Goal: Use online tool/utility: Utilize a website feature to perform a specific function

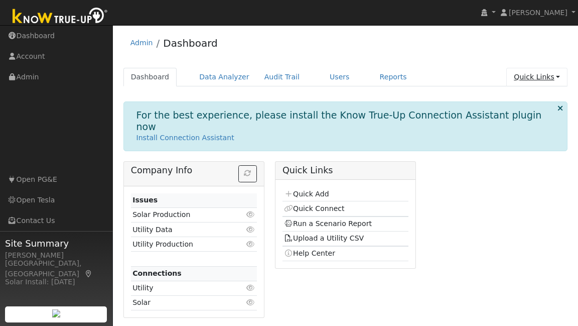
click at [539, 75] on link "Quick Links" at bounding box center [536, 77] width 61 height 19
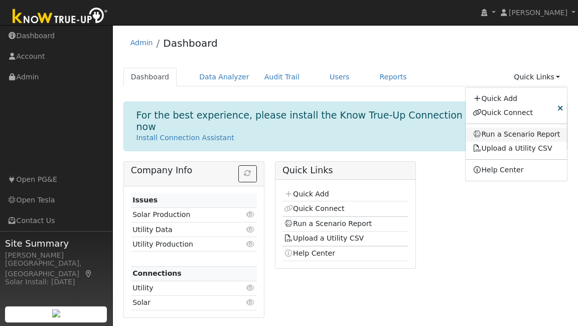
click at [534, 130] on link "Run a Scenario Report" at bounding box center [517, 134] width 102 height 14
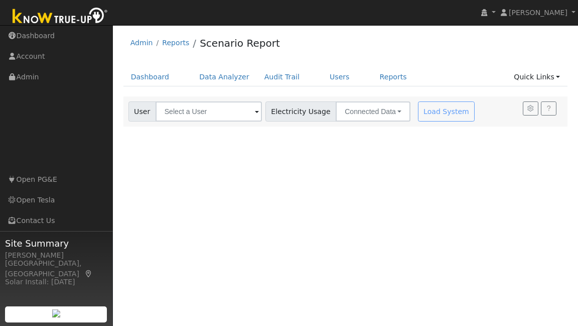
click at [216, 121] on div "User Account Select an Ac... Electricity Usage Connected Data Connected Data Es…" at bounding box center [345, 111] width 445 height 30
click at [217, 118] on input "text" at bounding box center [209, 111] width 106 height 20
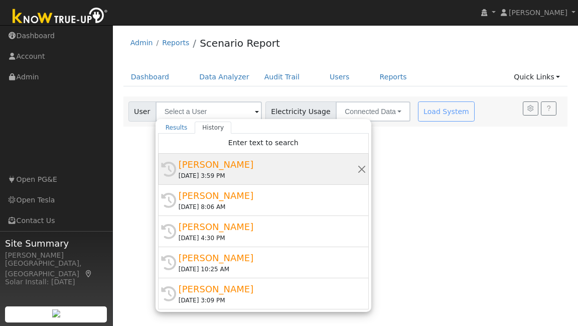
click at [212, 164] on div "[PERSON_NAME]" at bounding box center [268, 165] width 179 height 14
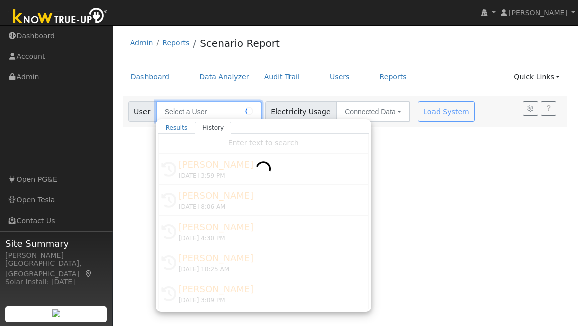
type input "[PERSON_NAME]"
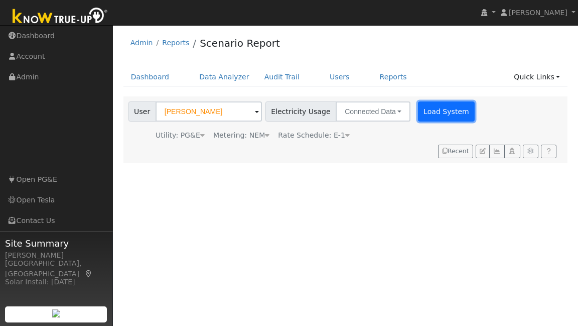
click at [436, 110] on button "Load System" at bounding box center [446, 111] width 57 height 20
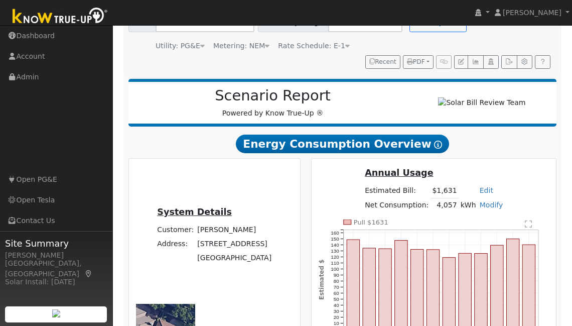
scroll to position [142, 0]
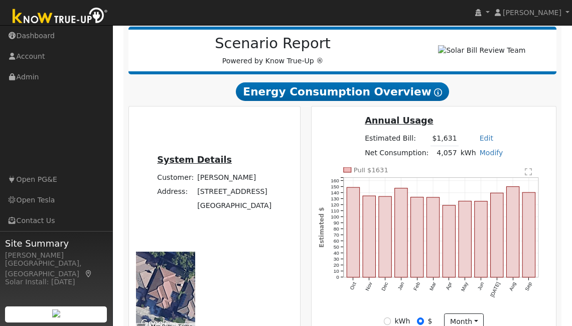
click at [482, 153] on link "Modify" at bounding box center [492, 153] width 24 height 8
click at [464, 172] on link "Add Consumption" at bounding box center [455, 169] width 84 height 14
type input "4057"
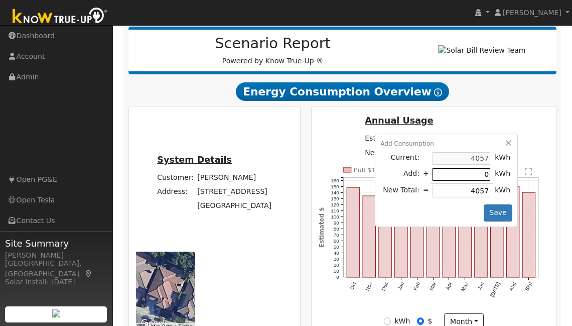
type input "2"
type input "4059"
type input "24"
type input "4081"
type input "240"
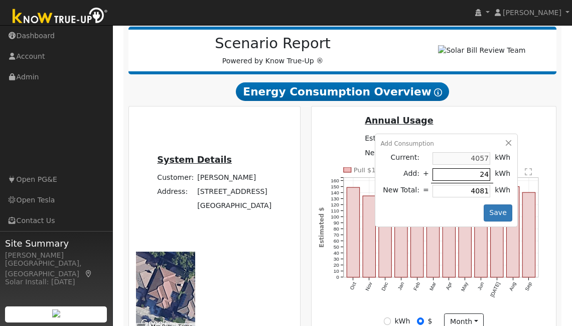
type input "4297"
type input "2400"
type input "6457"
type input "2400"
click at [499, 216] on button "Save" at bounding box center [498, 212] width 29 height 17
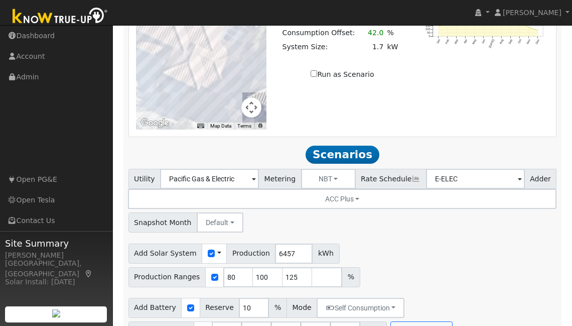
scroll to position [856, 0]
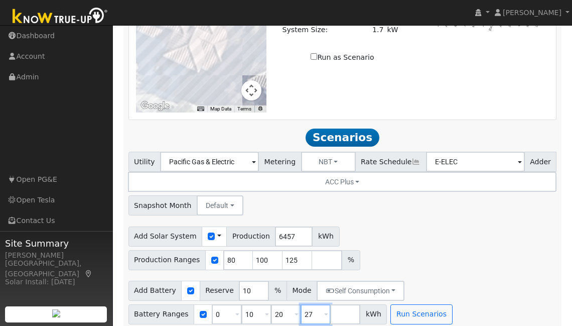
drag, startPoint x: 308, startPoint y: 307, endPoint x: 249, endPoint y: 236, distance: 92.3
click at [301, 306] on input "27" at bounding box center [316, 314] width 30 height 20
type input "13.5"
click at [284, 305] on input "13.5" at bounding box center [286, 314] width 30 height 20
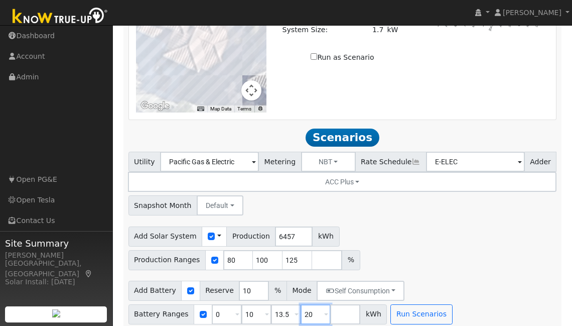
click at [309, 307] on input "20" at bounding box center [316, 314] width 30 height 20
type input "2"
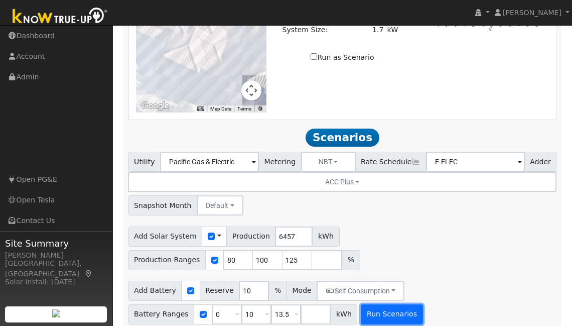
click at [405, 311] on button "Run Scenarios" at bounding box center [392, 314] width 62 height 20
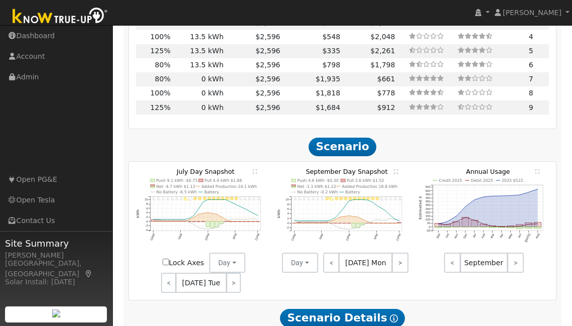
scroll to position [1255, 0]
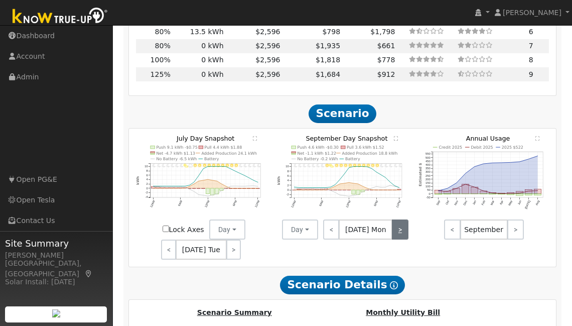
click at [399, 224] on link ">" at bounding box center [400, 229] width 16 height 20
click at [400, 224] on link ">" at bounding box center [399, 229] width 18 height 20
click at [400, 224] on link ">" at bounding box center [400, 229] width 16 height 20
click at [400, 224] on link ">" at bounding box center [399, 229] width 17 height 20
click at [400, 224] on link ">" at bounding box center [399, 229] width 20 height 20
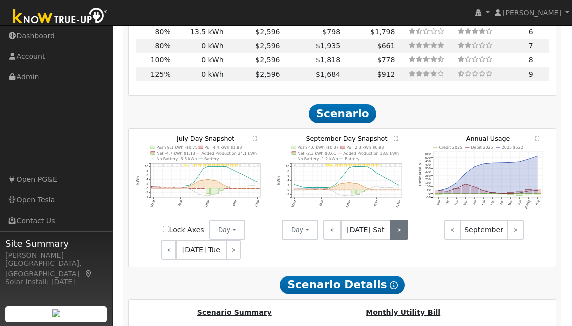
click at [400, 224] on link ">" at bounding box center [399, 229] width 18 height 20
click at [400, 224] on link ">" at bounding box center [399, 229] width 17 height 20
click at [400, 224] on link ">" at bounding box center [400, 229] width 16 height 20
click at [395, 220] on link ">" at bounding box center [399, 229] width 18 height 20
click at [397, 220] on link ">" at bounding box center [400, 229] width 16 height 20
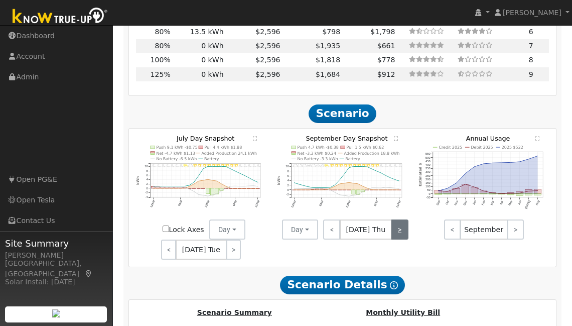
click at [397, 220] on link ">" at bounding box center [399, 229] width 17 height 20
click at [397, 220] on link ">" at bounding box center [399, 229] width 20 height 20
click at [397, 220] on link ">" at bounding box center [399, 229] width 18 height 20
click at [397, 220] on link ">" at bounding box center [399, 229] width 17 height 20
click at [397, 220] on link ">" at bounding box center [400, 229] width 16 height 20
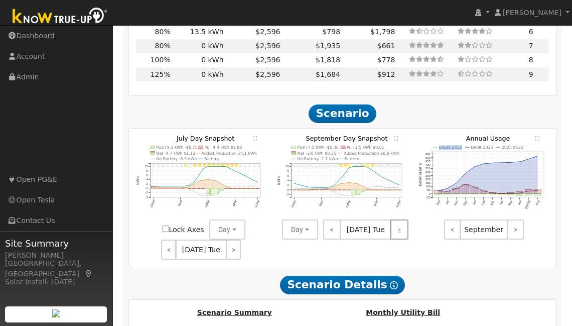
click at [397, 220] on div "< [DATE] Tue >" at bounding box center [363, 229] width 90 height 20
click at [237, 241] on link ">" at bounding box center [233, 249] width 15 height 20
click at [237, 241] on link ">" at bounding box center [235, 249] width 14 height 20
click at [237, 241] on link ">" at bounding box center [234, 249] width 15 height 20
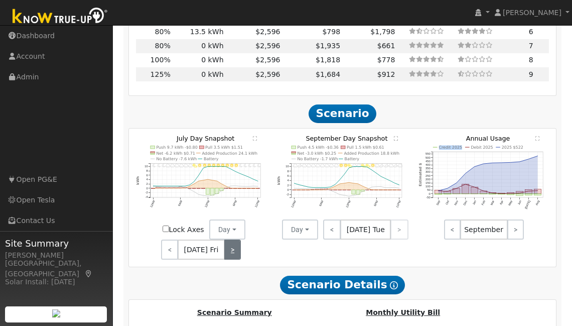
click at [237, 241] on link ">" at bounding box center [232, 249] width 17 height 20
click at [237, 241] on link ">" at bounding box center [233, 249] width 15 height 20
click at [237, 241] on link ">" at bounding box center [234, 249] width 14 height 20
click at [237, 241] on link ">" at bounding box center [233, 249] width 15 height 20
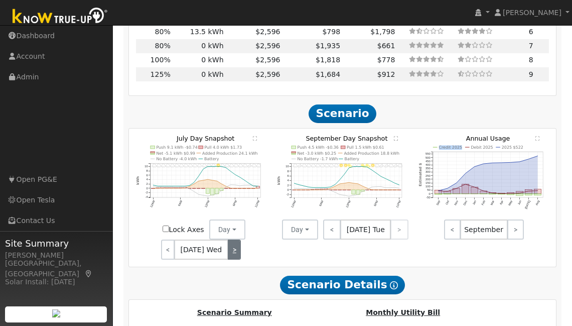
click at [237, 241] on link ">" at bounding box center [235, 249] width 14 height 20
click at [237, 241] on link ">" at bounding box center [234, 249] width 15 height 20
click at [394, 221] on div "< [DATE] Tue >" at bounding box center [363, 229] width 90 height 20
click at [399, 221] on div "< [DATE] Tue >" at bounding box center [363, 229] width 90 height 20
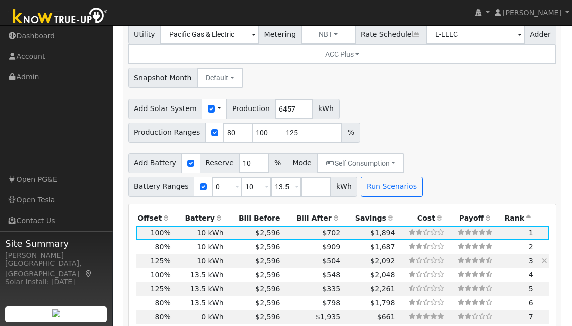
scroll to position [1117, 0]
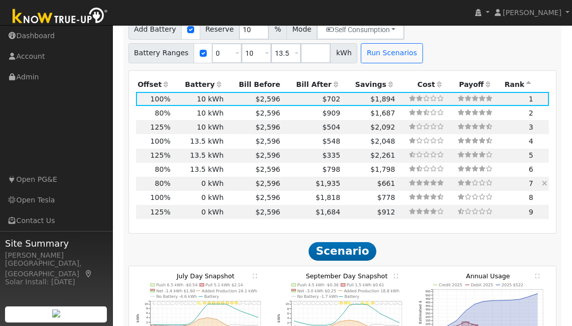
click at [213, 177] on td "0 kWh" at bounding box center [198, 184] width 53 height 14
type input "3.4"
type input "$11,365"
type input "$3,410"
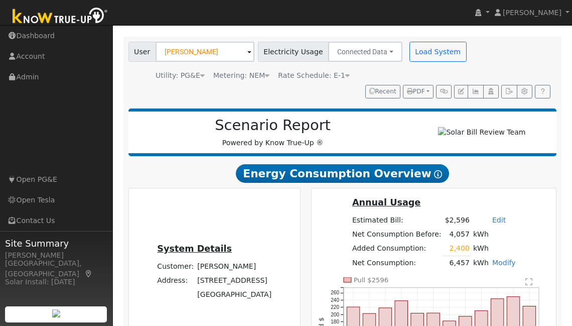
scroll to position [58, 0]
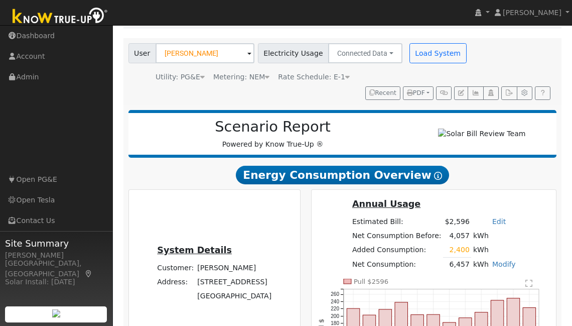
click at [247, 52] on span at bounding box center [249, 54] width 4 height 12
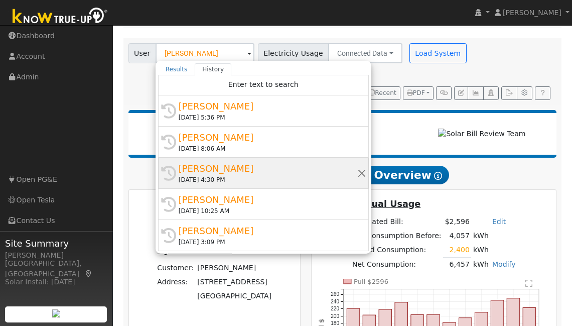
click at [230, 172] on div "[PERSON_NAME]" at bounding box center [268, 169] width 179 height 14
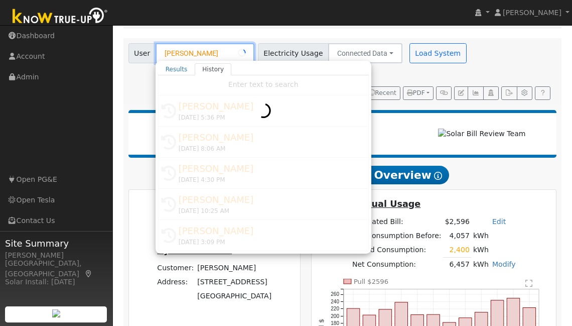
type input "[PERSON_NAME]"
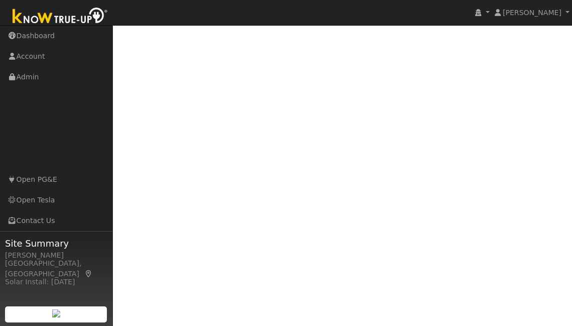
scroll to position [0, 0]
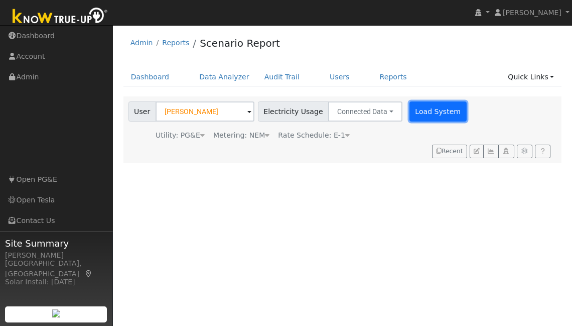
click at [412, 117] on button "Load System" at bounding box center [438, 111] width 57 height 20
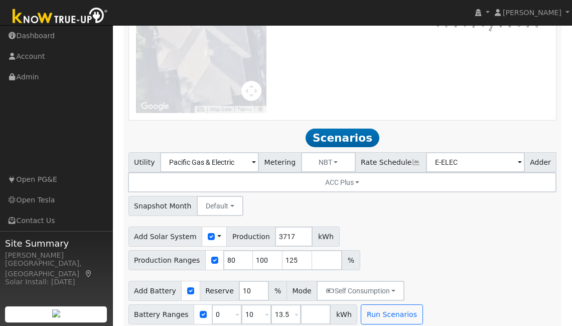
scroll to position [828, 0]
click at [393, 311] on button "Run Scenarios" at bounding box center [392, 314] width 62 height 20
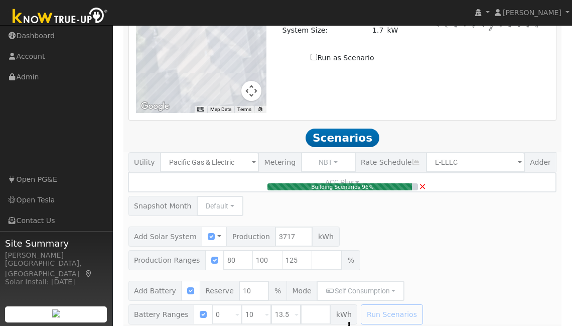
type input "$10,221"
type input "$6,548"
type input "3.1"
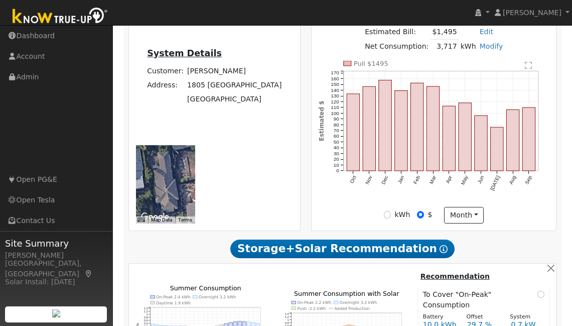
scroll to position [139, 0]
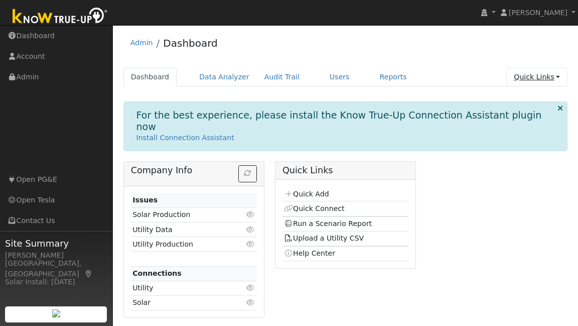
click at [538, 78] on link "Quick Links" at bounding box center [536, 77] width 61 height 19
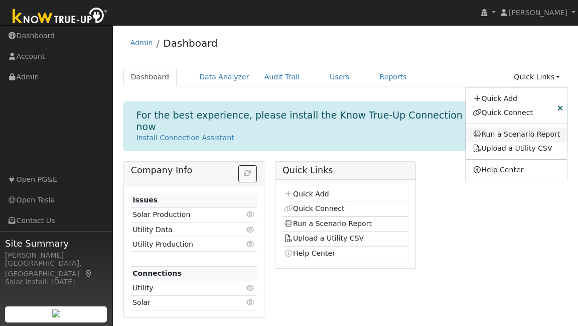
click at [519, 136] on link "Run a Scenario Report" at bounding box center [517, 134] width 102 height 14
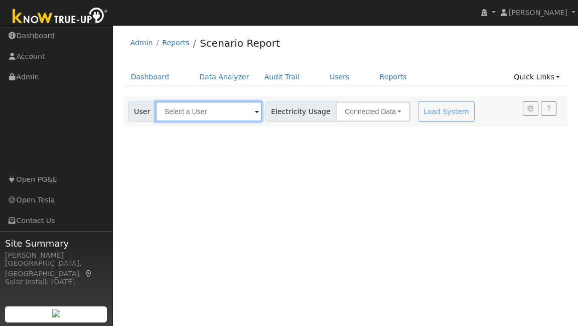
click at [230, 117] on input "text" at bounding box center [209, 111] width 106 height 20
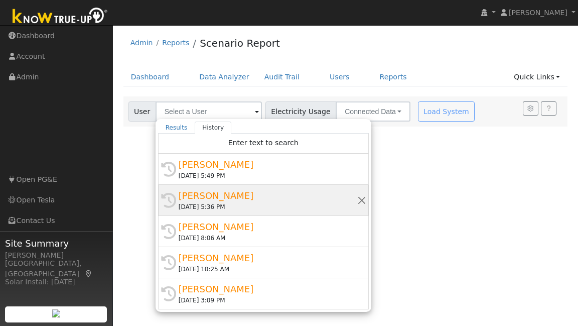
click at [218, 194] on div "Pankaj Arora" at bounding box center [268, 196] width 179 height 14
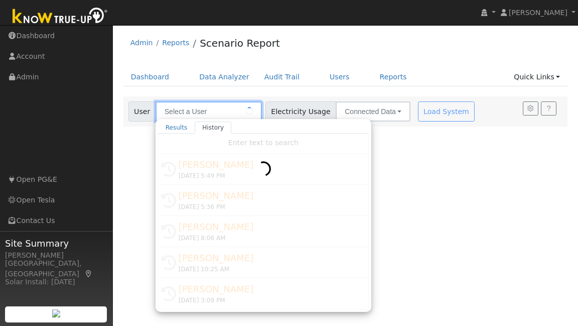
type input "Pankaj Arora"
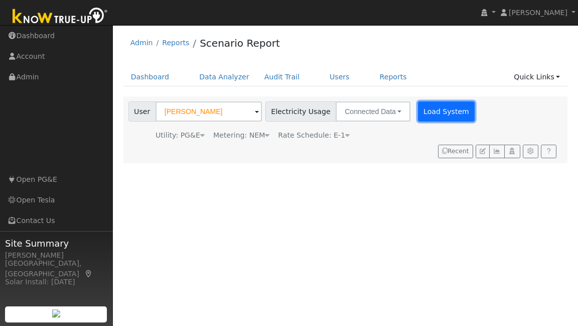
click at [418, 117] on button "Load System" at bounding box center [446, 111] width 57 height 20
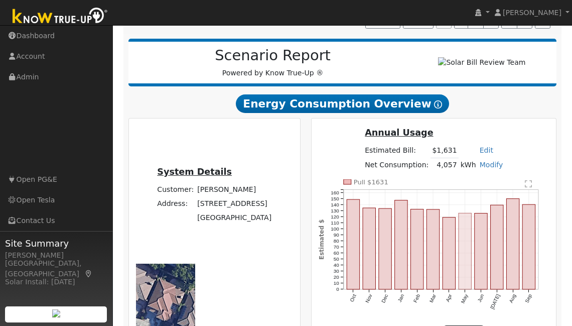
scroll to position [128, 0]
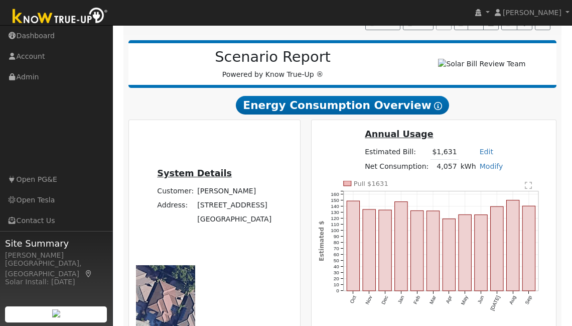
click at [480, 169] on link "Modify" at bounding box center [492, 166] width 24 height 8
click at [470, 188] on link "Add Consumption" at bounding box center [455, 182] width 84 height 14
type input "4057"
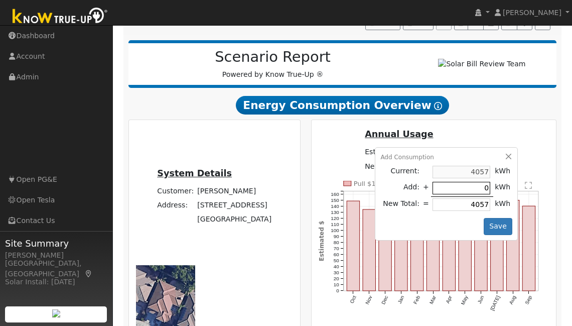
type input "2"
type input "4059"
type input "24"
type input "4081"
type input "240"
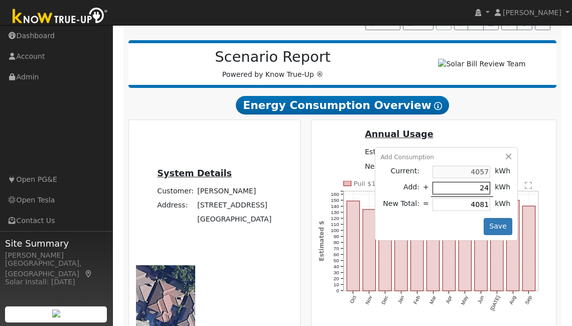
type input "4297"
type input "2400"
type input "6457"
type input "2400"
click at [494, 229] on button "Save" at bounding box center [498, 226] width 29 height 17
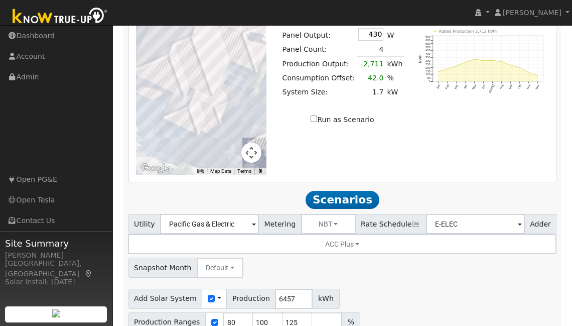
scroll to position [856, 0]
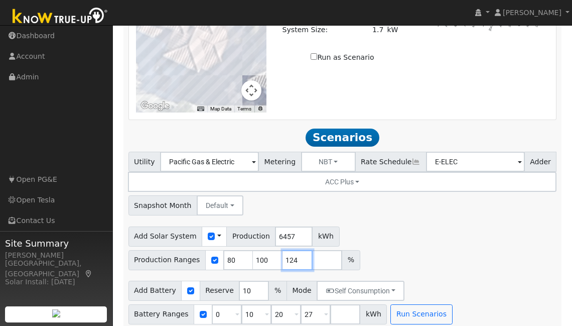
click at [302, 254] on input "124" at bounding box center [298, 260] width 30 height 20
click at [302, 254] on input "123" at bounding box center [298, 260] width 30 height 20
click at [302, 254] on input "122" at bounding box center [298, 260] width 30 height 20
click at [302, 254] on input "121" at bounding box center [298, 260] width 30 height 20
click at [302, 254] on input "120" at bounding box center [298, 260] width 30 height 20
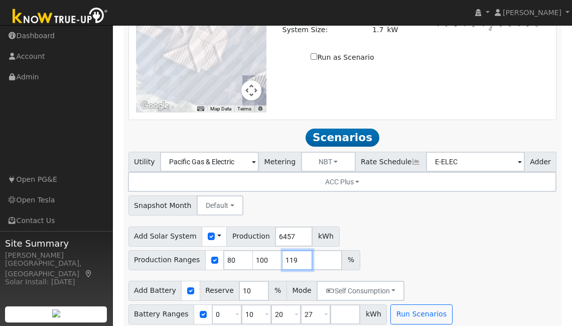
click at [302, 254] on input "119" at bounding box center [298, 260] width 30 height 20
click at [302, 254] on input "118" at bounding box center [298, 260] width 30 height 20
click at [302, 254] on input "117" at bounding box center [298, 260] width 30 height 20
click at [302, 254] on input "116" at bounding box center [298, 260] width 30 height 20
click at [302, 254] on input "115" at bounding box center [298, 260] width 30 height 20
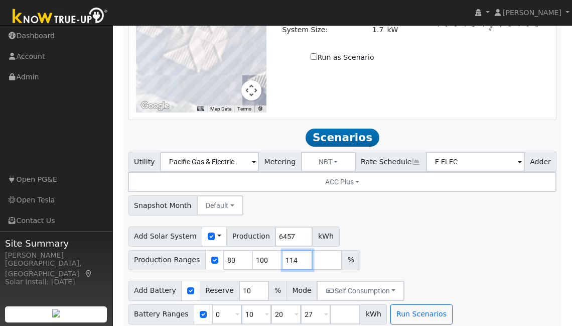
click at [302, 254] on input "114" at bounding box center [298, 260] width 30 height 20
click at [302, 254] on input "113" at bounding box center [298, 260] width 30 height 20
click at [302, 254] on input "112" at bounding box center [298, 260] width 30 height 20
click at [302, 254] on input "111" at bounding box center [298, 260] width 30 height 20
click at [302, 254] on input "110" at bounding box center [298, 260] width 30 height 20
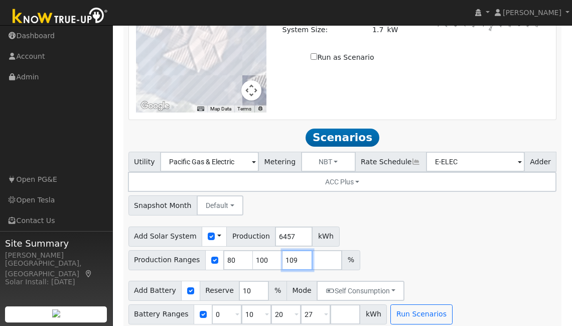
click at [302, 254] on input "109" at bounding box center [298, 260] width 30 height 20
click at [302, 254] on input "108" at bounding box center [298, 260] width 30 height 20
click at [302, 254] on input "107" at bounding box center [298, 260] width 30 height 20
click at [302, 254] on input "106" at bounding box center [298, 260] width 30 height 20
click at [302, 254] on input "105" at bounding box center [298, 260] width 30 height 20
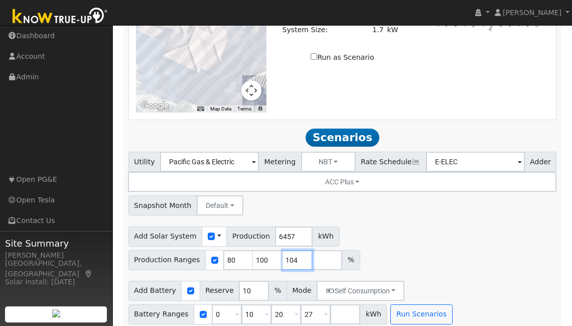
type input "104"
click at [301, 254] on input "104" at bounding box center [298, 260] width 30 height 20
click at [418, 304] on button "Run Scenarios" at bounding box center [421, 314] width 62 height 20
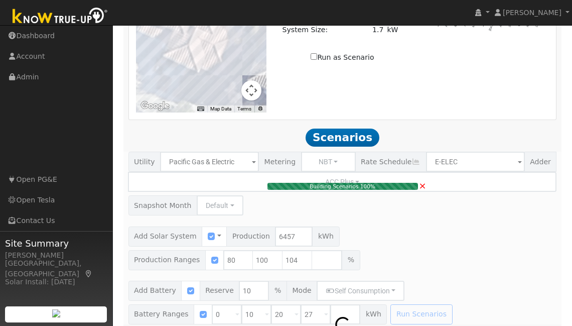
type input "4.5"
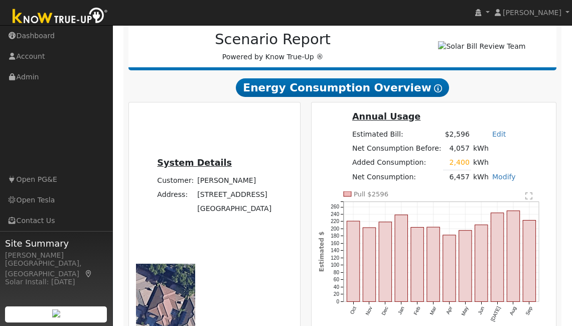
scroll to position [147, 0]
